Goal: Task Accomplishment & Management: Use online tool/utility

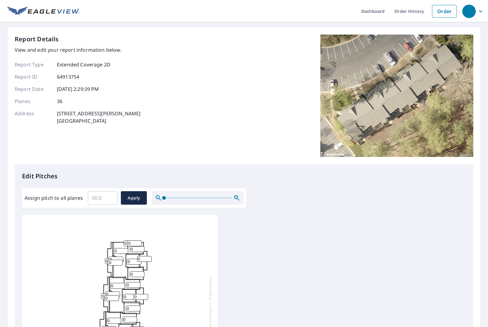
click at [100, 198] on input "Assign pitch to all planes" at bounding box center [103, 197] width 30 height 17
type input "7"
click at [129, 197] on span "Apply" at bounding box center [134, 198] width 16 height 8
type input "7"
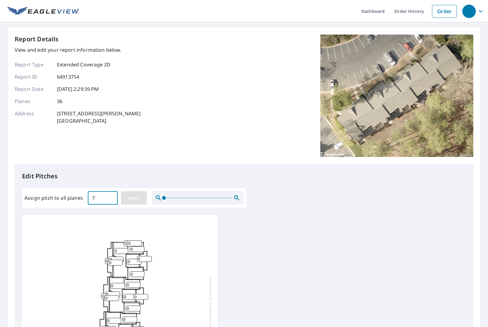
type input "7"
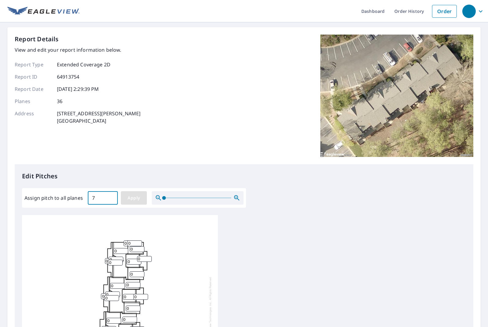
type input "7"
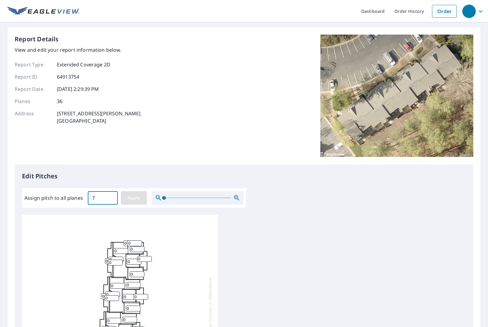
type input "7"
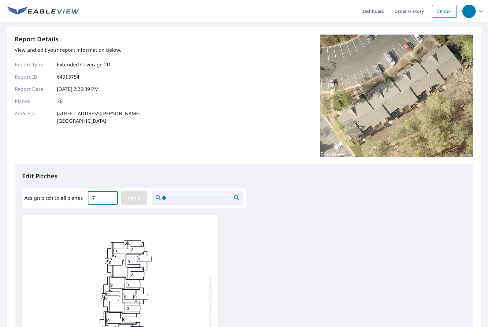
type input "7"
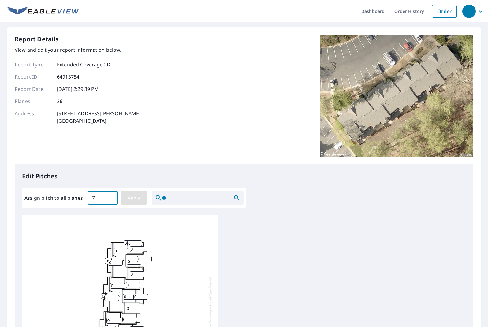
type input "7"
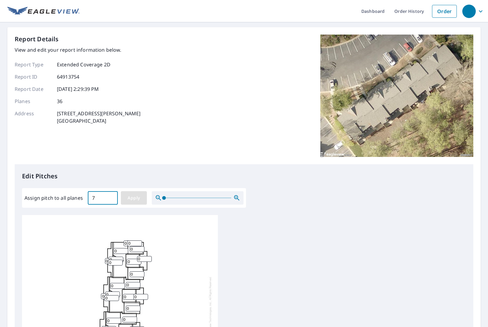
type input "7"
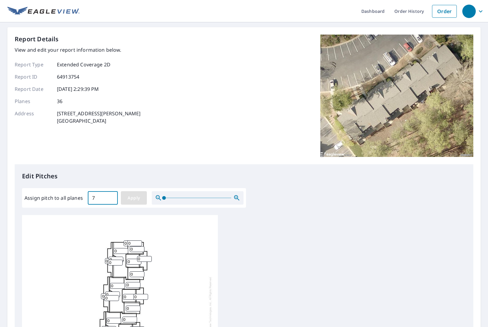
type input "7"
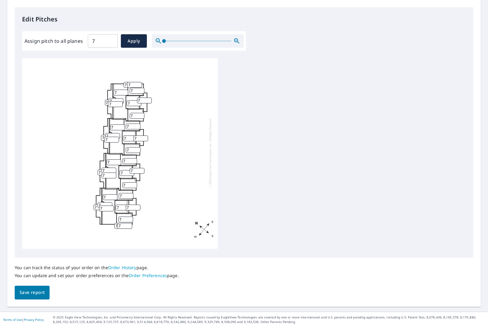
scroll to position [0, 0]
click at [38, 293] on span "Save report" at bounding box center [32, 293] width 25 height 8
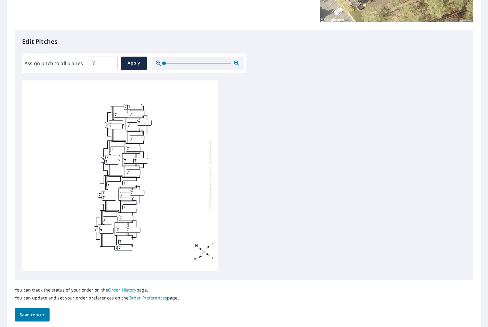
scroll to position [0, 0]
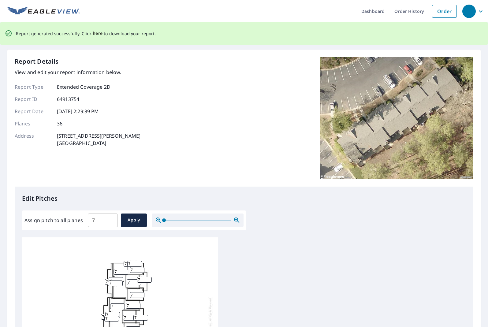
click at [93, 33] on span "here" at bounding box center [98, 34] width 10 height 8
